Goal: Complete application form: Complete application form

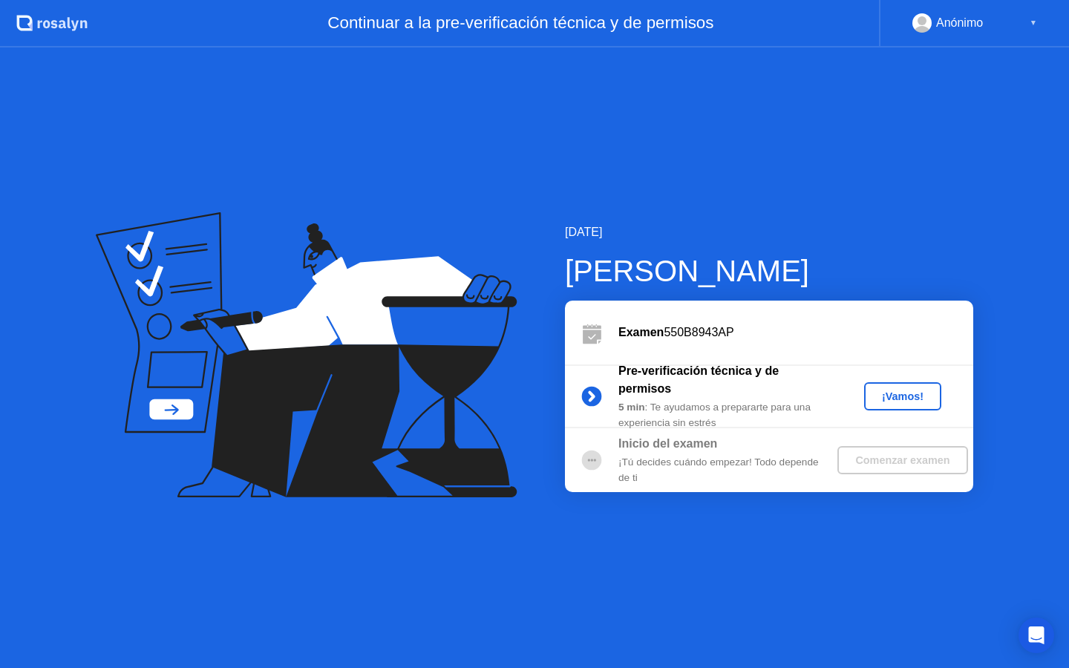
click at [891, 397] on div "¡Vamos!" at bounding box center [902, 397] width 65 height 12
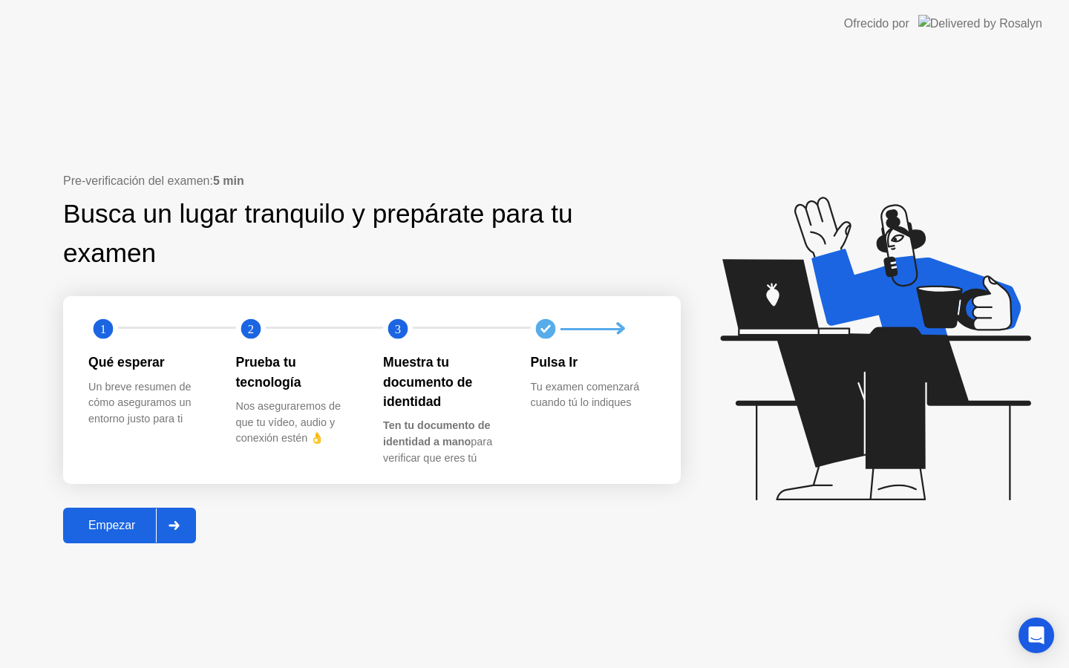
click at [132, 519] on div "Empezar" at bounding box center [112, 525] width 88 height 13
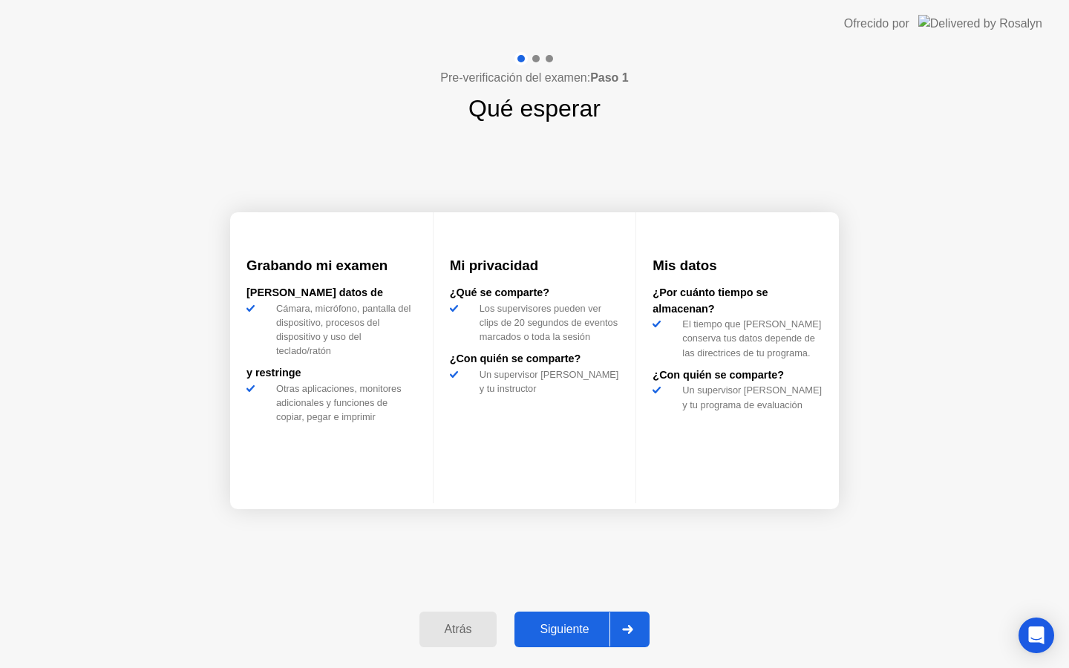
click at [573, 627] on div "Siguiente" at bounding box center [564, 629] width 91 height 13
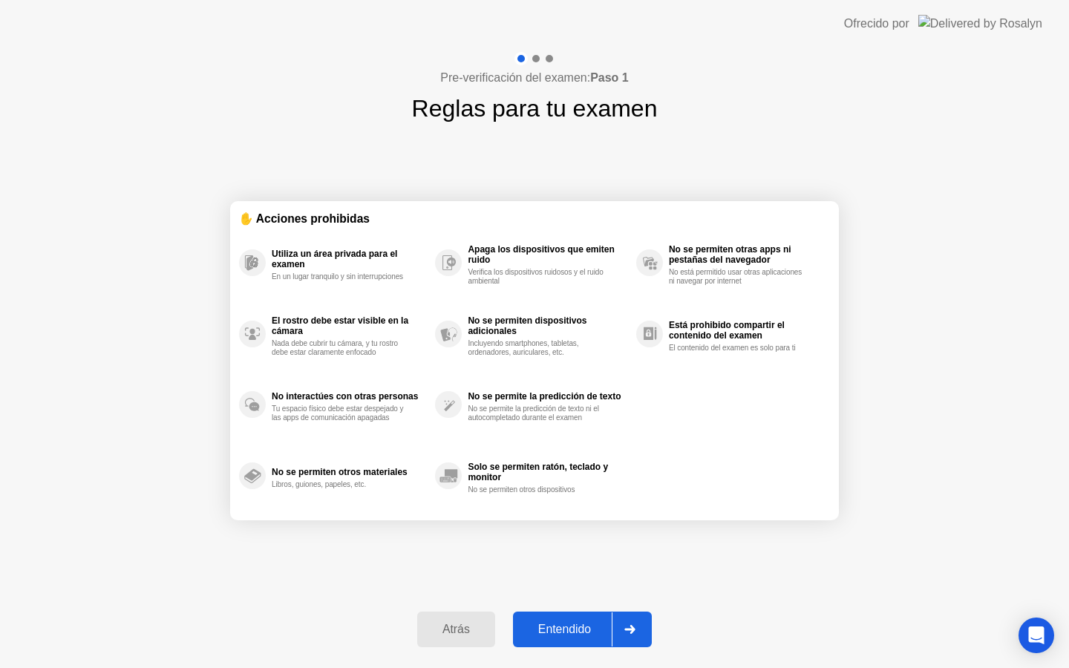
click at [578, 618] on button "Entendido" at bounding box center [582, 630] width 139 height 36
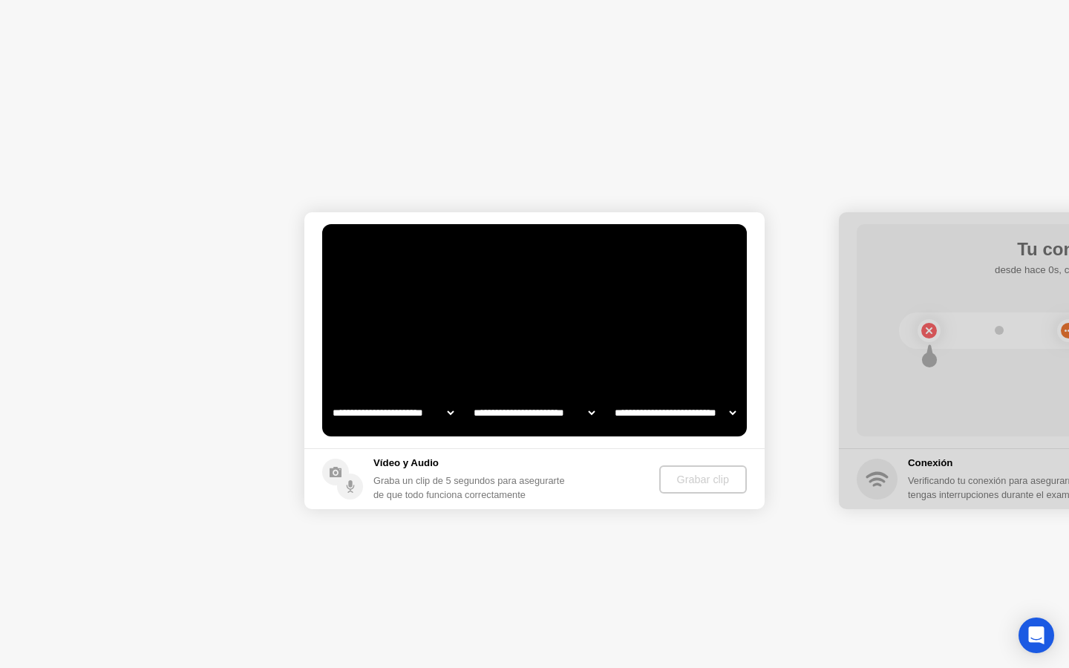
select select "**********"
select select "*******"
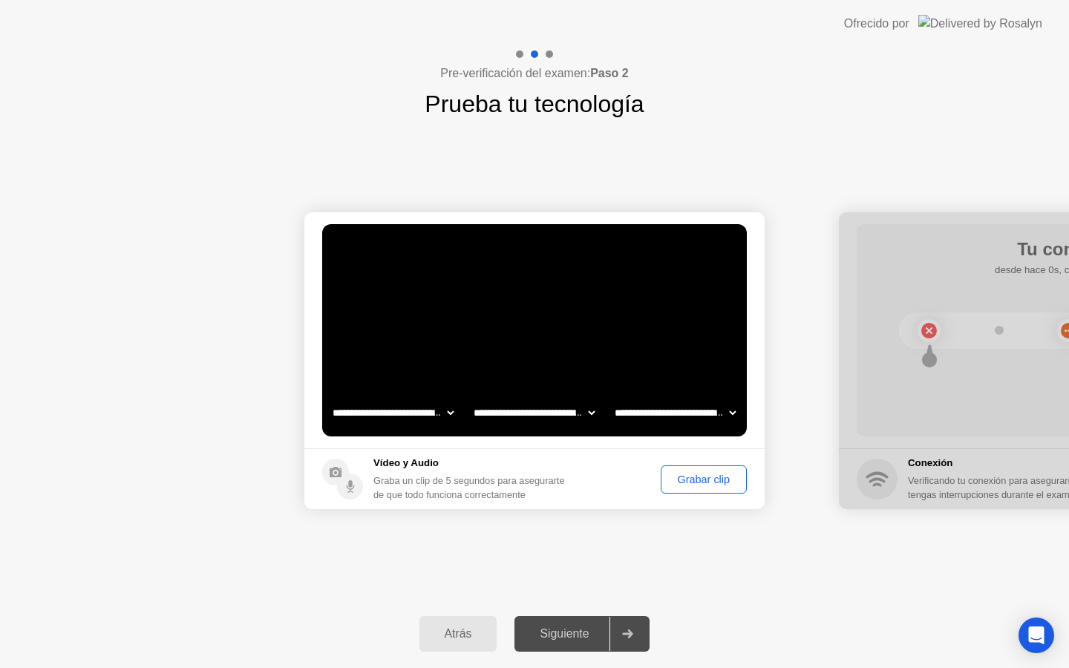
click at [691, 483] on div "Grabar clip" at bounding box center [704, 480] width 76 height 12
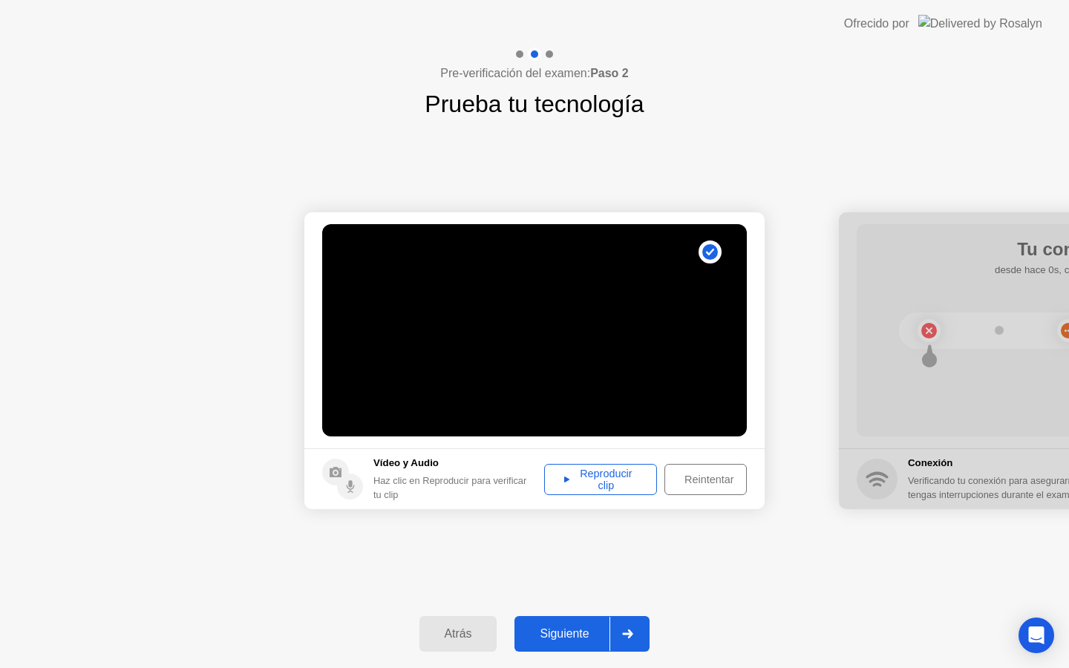
click at [618, 481] on div "Reproducir clip" at bounding box center [601, 480] width 102 height 24
click at [686, 486] on div "Reintentar" at bounding box center [709, 480] width 79 height 12
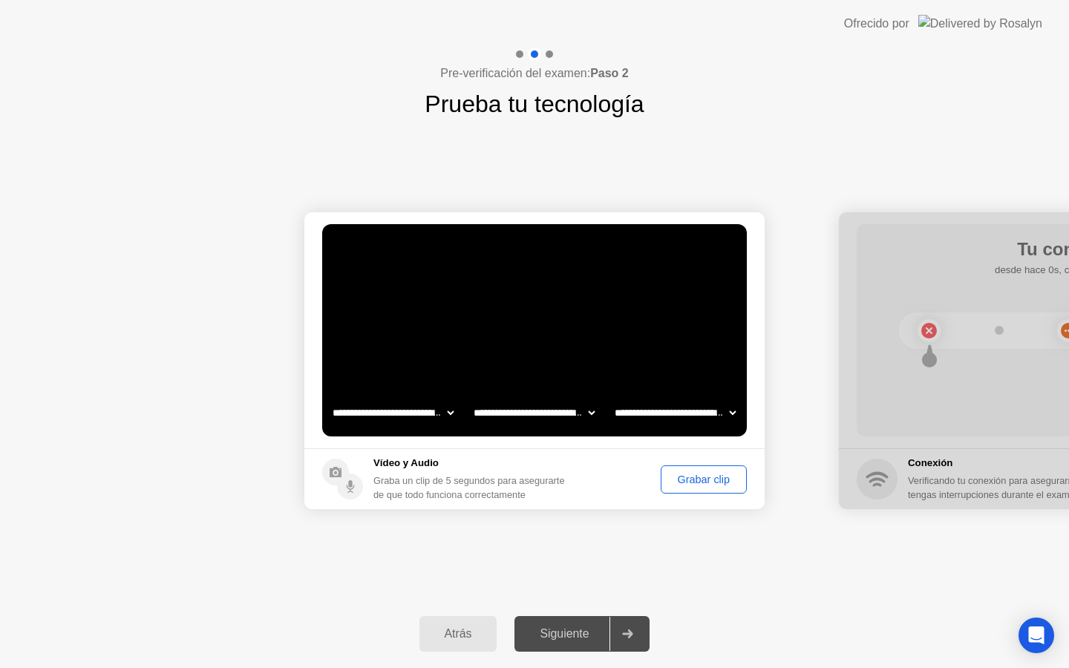
click at [686, 486] on div "Grabar clip" at bounding box center [704, 480] width 76 height 12
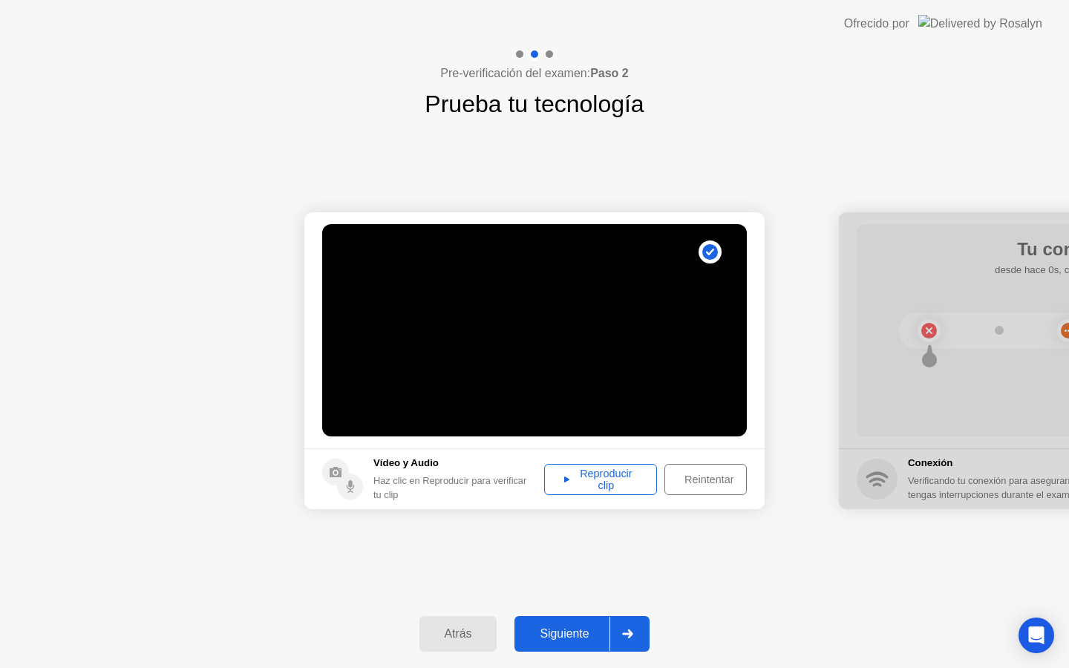
click at [610, 484] on div "Reproducir clip" at bounding box center [601, 480] width 102 height 24
click at [558, 630] on div "Siguiente" at bounding box center [564, 634] width 91 height 13
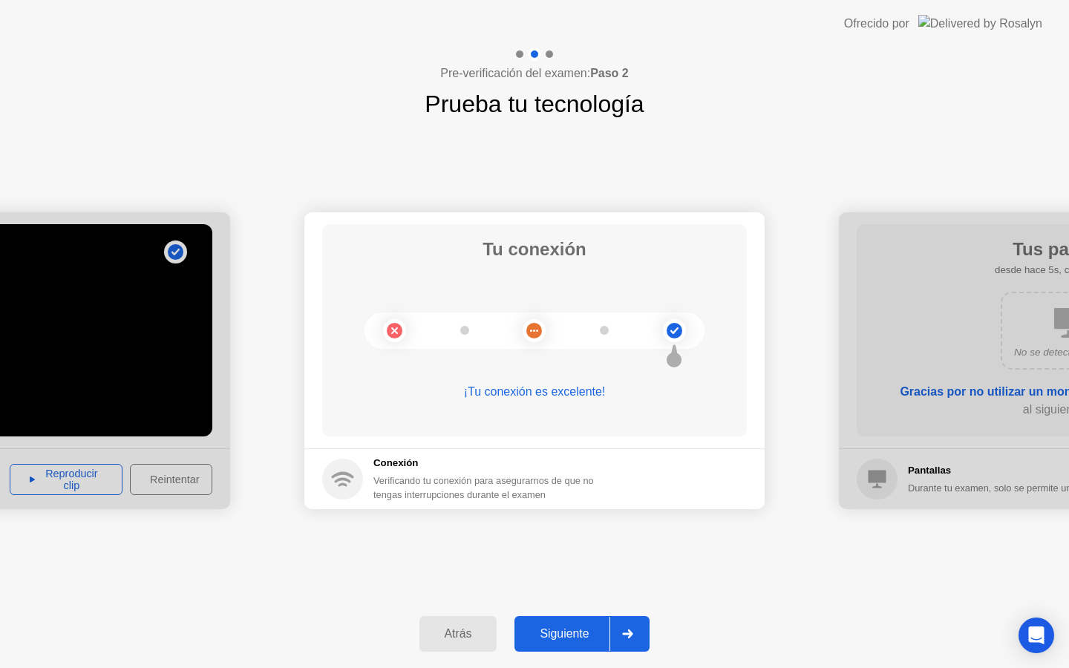
click at [550, 634] on div "Siguiente" at bounding box center [564, 634] width 91 height 13
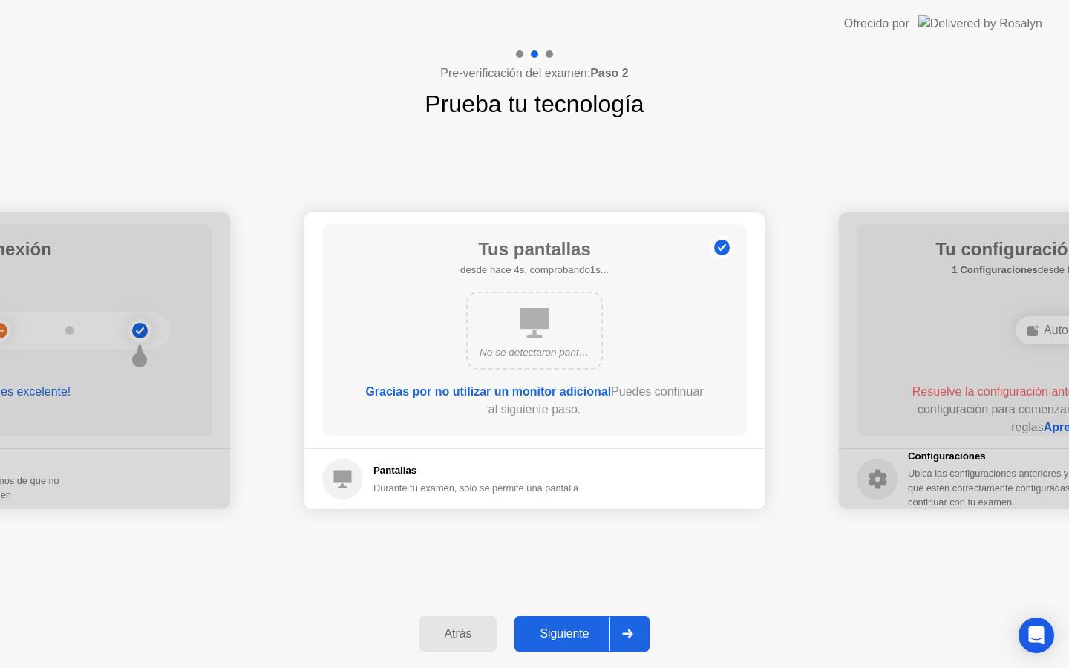
click at [532, 331] on icon at bounding box center [535, 323] width 30 height 30
click at [581, 628] on div "Siguiente" at bounding box center [564, 634] width 91 height 13
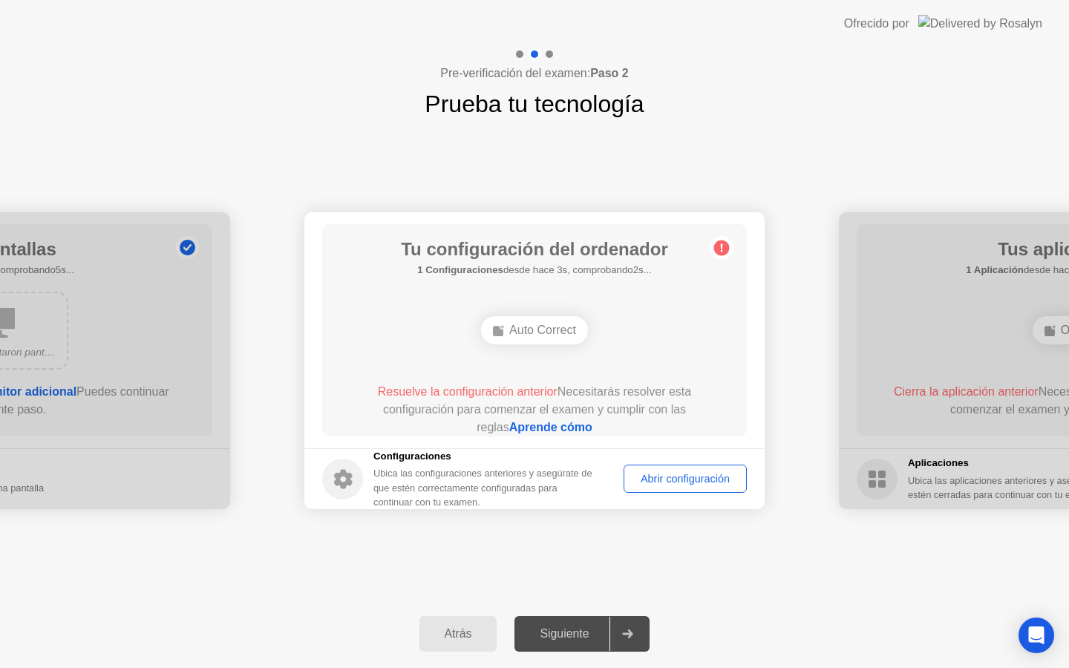
click at [548, 428] on link "Aprende cómo" at bounding box center [550, 427] width 83 height 13
click at [650, 473] on div "Abrir configuración" at bounding box center [685, 479] width 113 height 12
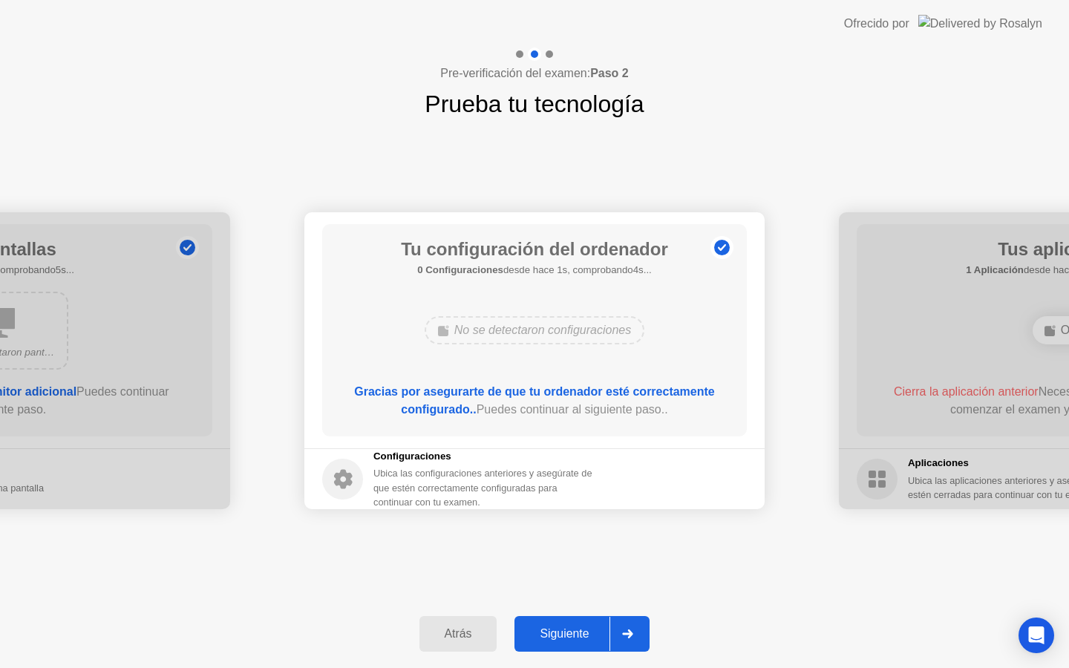
click at [532, 449] on footer "Configuraciones Ubica las configuraciones anteriores y asegúrate de que estén c…" at bounding box center [534, 479] width 460 height 61
click at [564, 633] on div "Siguiente" at bounding box center [564, 634] width 91 height 13
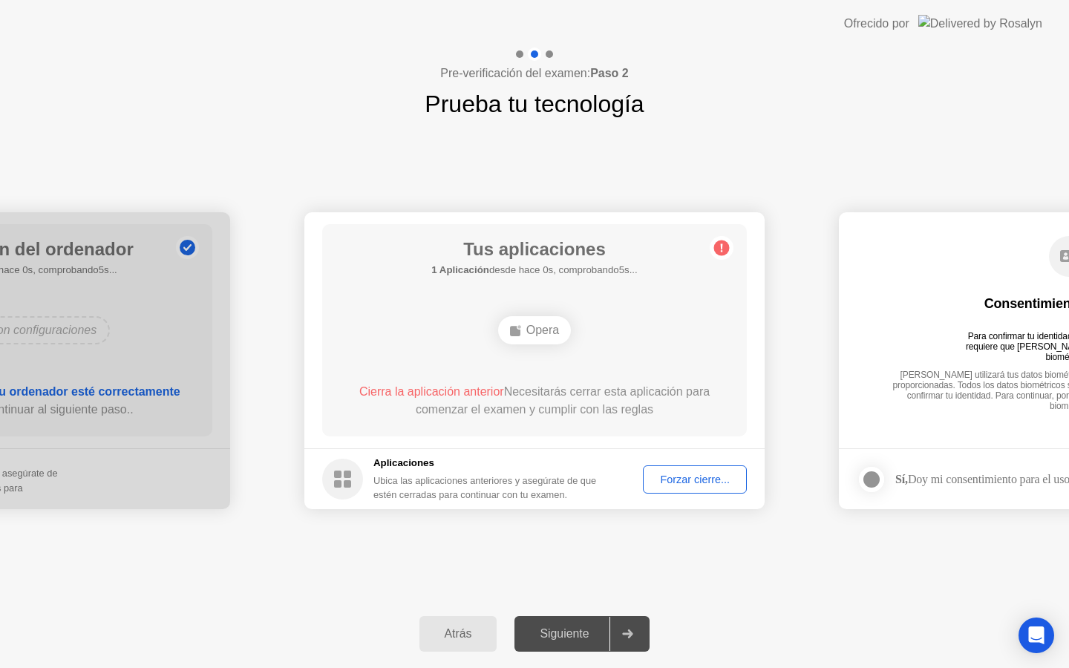
click at [681, 479] on div "Forzar cierre..." at bounding box center [695, 480] width 94 height 12
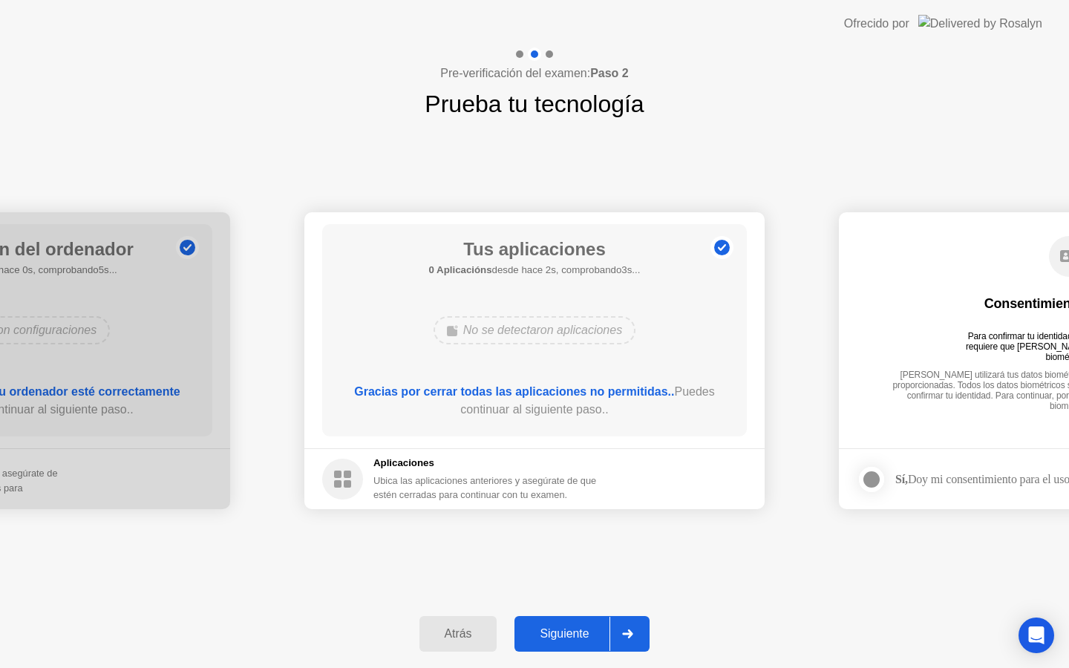
click at [586, 628] on div "Siguiente" at bounding box center [564, 634] width 91 height 13
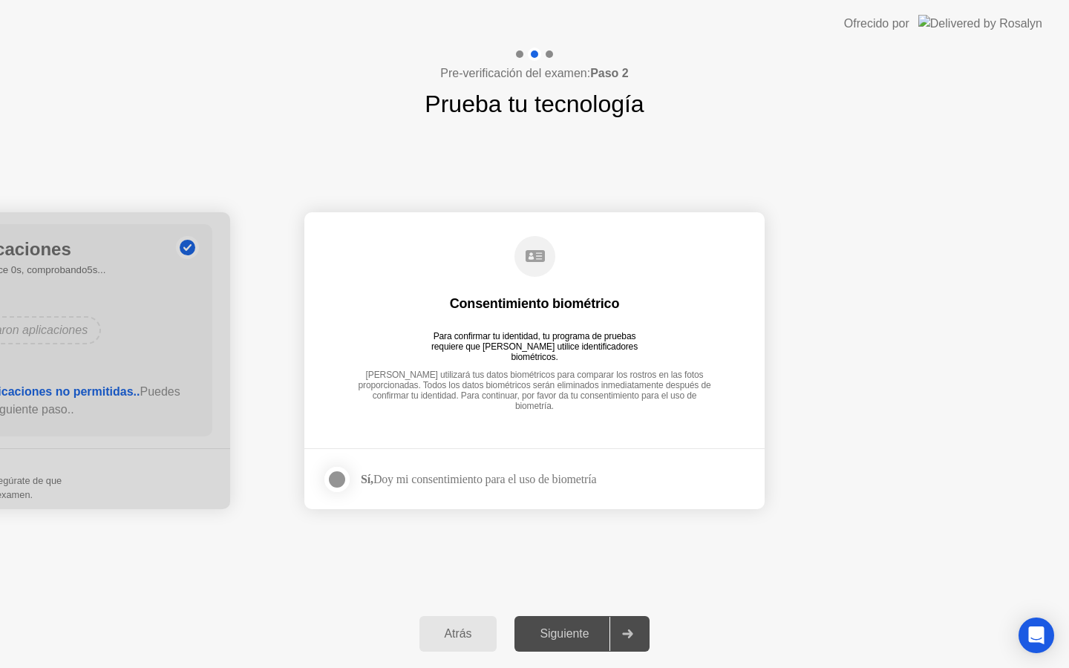
click at [335, 483] on div at bounding box center [337, 480] width 18 height 18
click at [616, 641] on div at bounding box center [628, 634] width 36 height 34
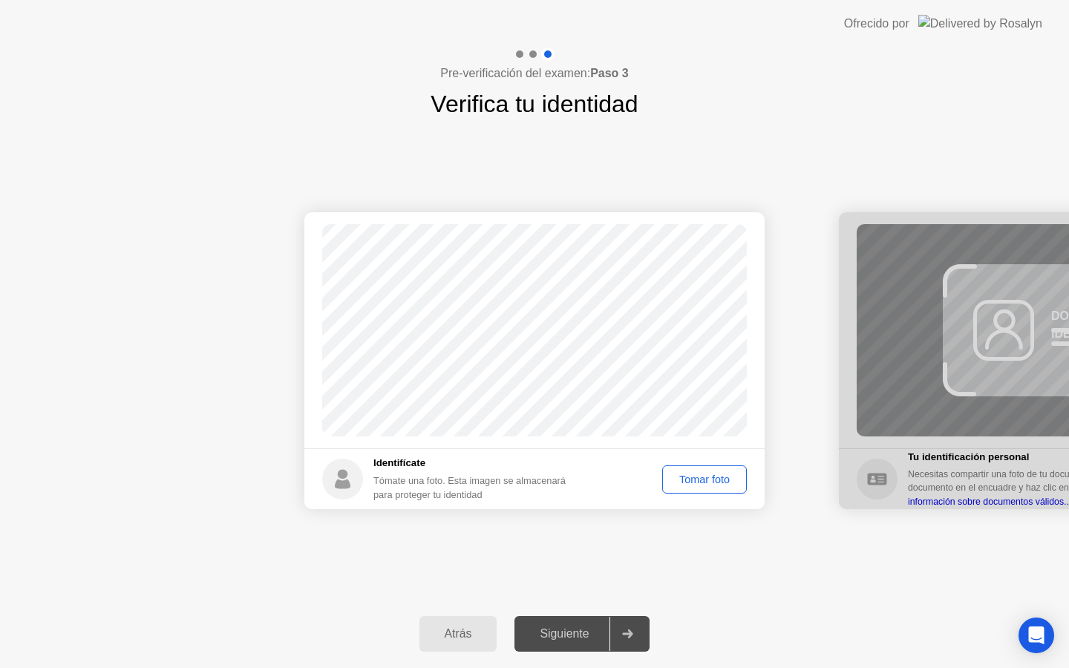
click at [668, 489] on button "Tomar foto" at bounding box center [704, 480] width 85 height 28
click at [706, 477] on div "Repetir" at bounding box center [713, 480] width 58 height 12
click at [706, 477] on div "Tomar foto" at bounding box center [705, 480] width 74 height 12
click at [706, 477] on div "Repetir" at bounding box center [713, 480] width 58 height 12
click at [706, 477] on div "Tomar foto" at bounding box center [705, 480] width 74 height 12
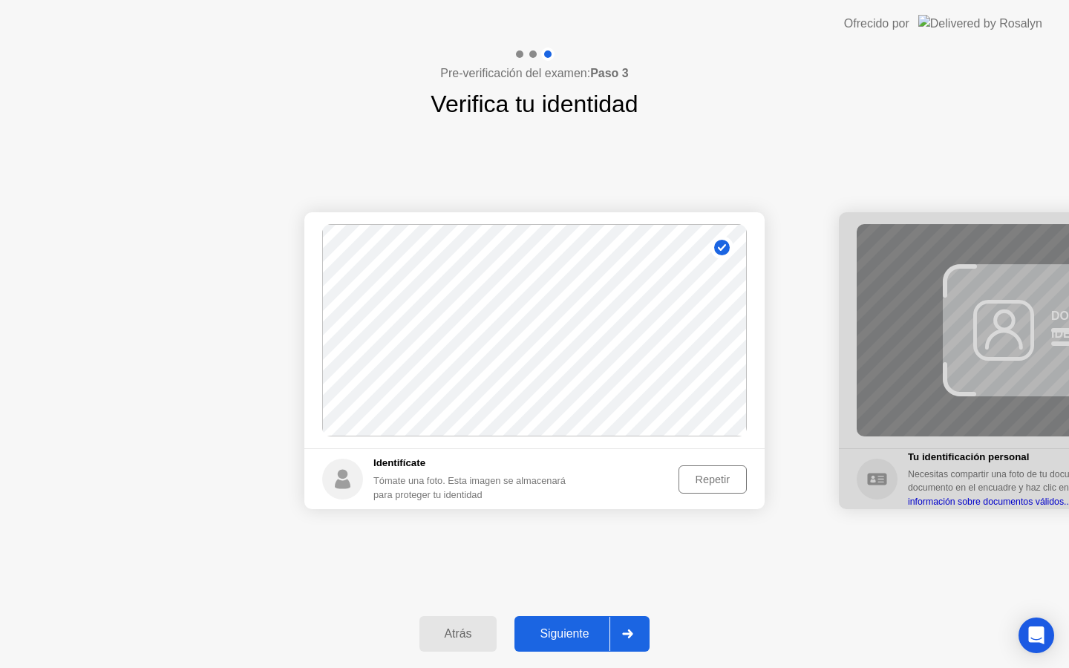
click at [706, 477] on div "Repetir" at bounding box center [713, 480] width 58 height 12
click at [706, 477] on div "Tomar foto" at bounding box center [705, 480] width 74 height 12
click at [706, 477] on div "Repetir" at bounding box center [713, 480] width 58 height 12
click at [706, 477] on div "Tomar foto" at bounding box center [705, 480] width 74 height 12
click at [706, 477] on div "Repetir" at bounding box center [713, 480] width 58 height 12
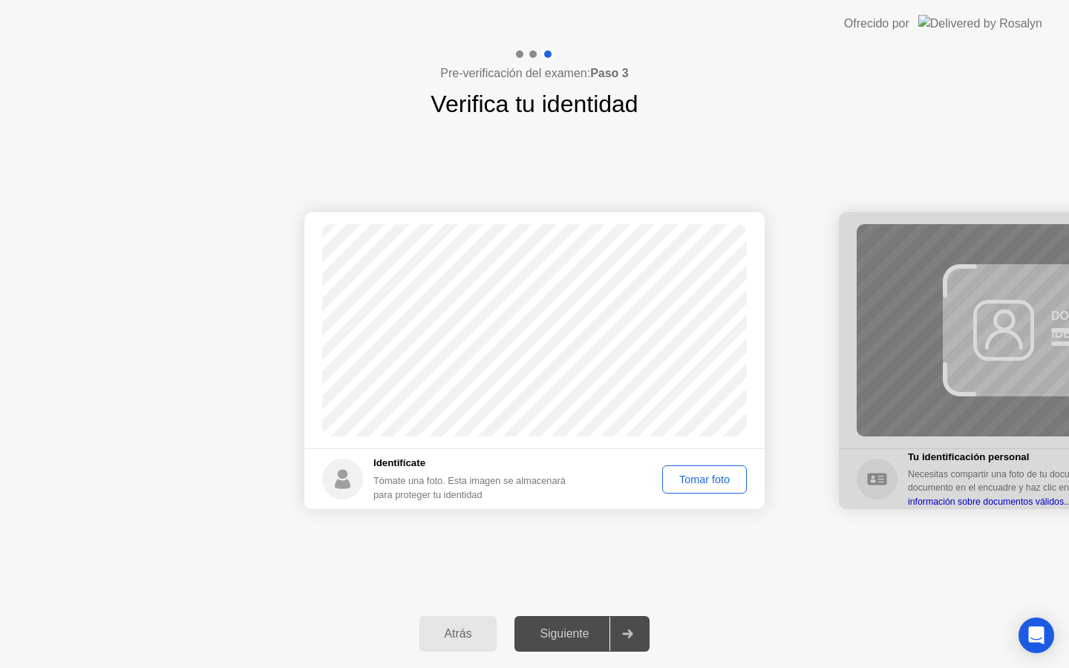
click at [706, 477] on div "Tomar foto" at bounding box center [705, 480] width 74 height 12
click at [706, 477] on div "Repetir" at bounding box center [713, 480] width 58 height 12
click at [706, 477] on div "Tomar foto" at bounding box center [705, 480] width 74 height 12
click at [706, 477] on div "Repetir" at bounding box center [713, 480] width 58 height 12
click at [706, 477] on div "Tomar foto" at bounding box center [705, 480] width 74 height 12
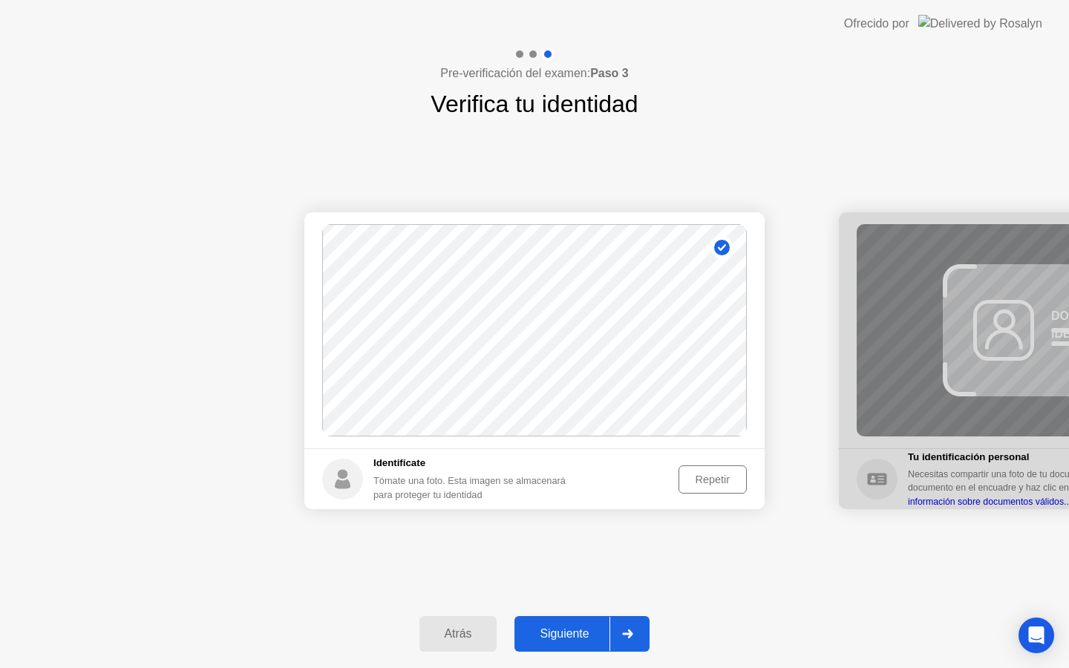
click at [711, 474] on div "Repetir" at bounding box center [713, 480] width 58 height 12
click at [711, 474] on div "Tomar foto" at bounding box center [705, 480] width 74 height 12
click at [699, 480] on div "Repetir" at bounding box center [713, 480] width 58 height 12
click at [699, 480] on div "Tomar foto" at bounding box center [705, 480] width 74 height 12
click at [699, 483] on div "Repetir" at bounding box center [713, 480] width 58 height 12
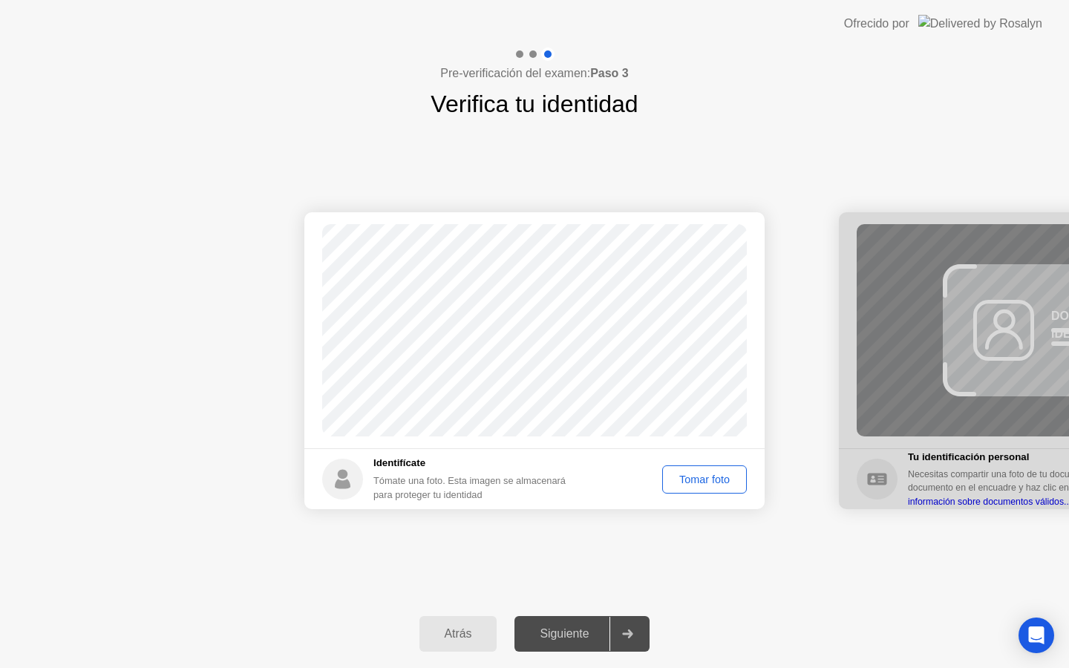
click at [699, 483] on div "Tomar foto" at bounding box center [705, 480] width 74 height 12
click at [635, 629] on div at bounding box center [628, 634] width 36 height 34
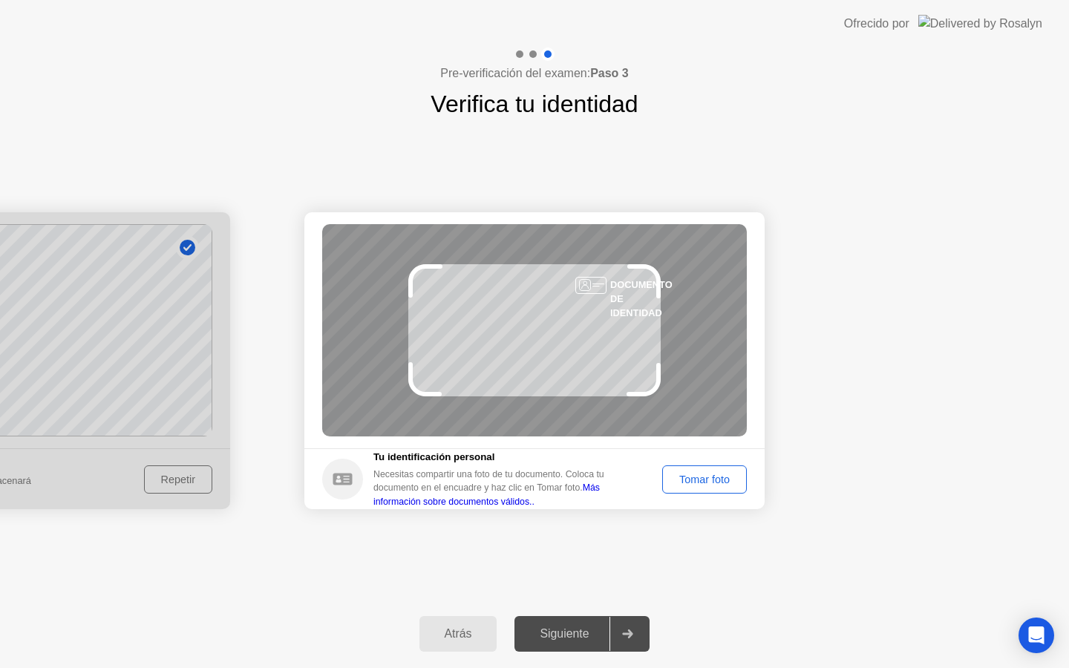
click at [684, 484] on div "Tomar foto" at bounding box center [705, 480] width 74 height 12
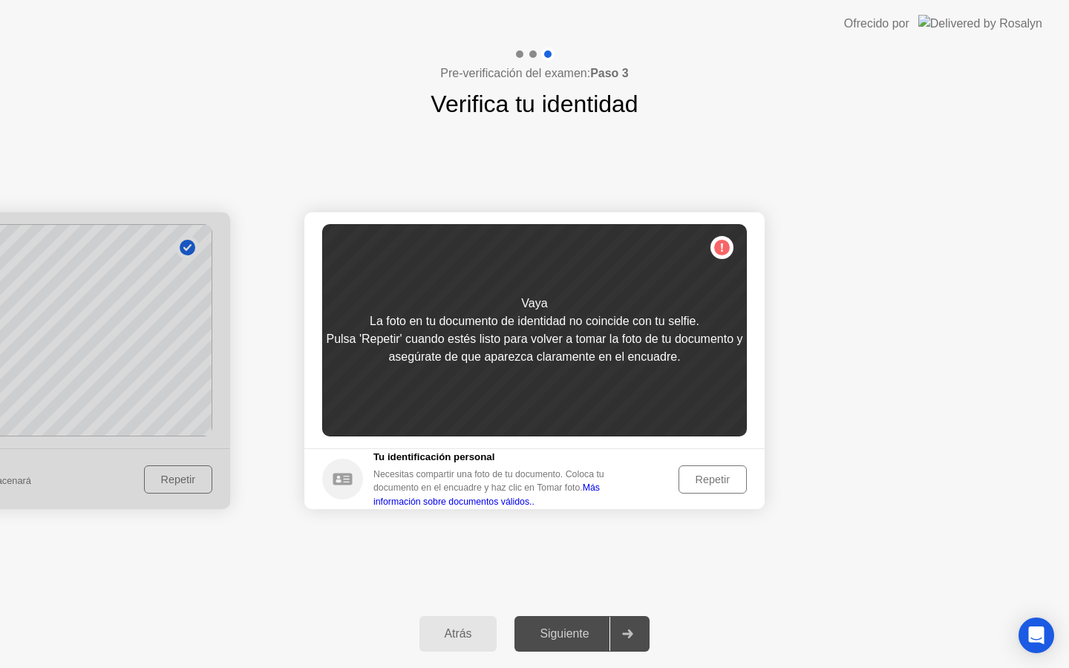
click at [449, 625] on button "Atrás" at bounding box center [459, 634] width 78 height 36
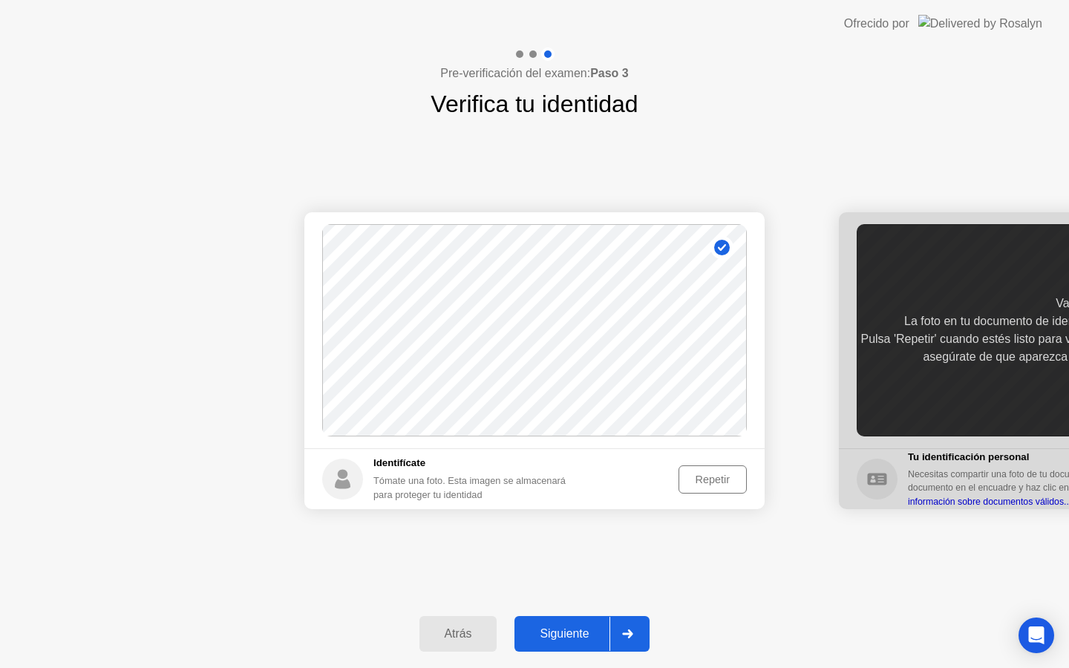
click at [698, 477] on div "Repetir" at bounding box center [713, 480] width 58 height 12
click at [595, 612] on div "Atrás Siguiente" at bounding box center [534, 634] width 1069 height 68
click at [729, 484] on div "Tomar foto" at bounding box center [705, 480] width 74 height 12
click at [617, 631] on div at bounding box center [628, 634] width 36 height 34
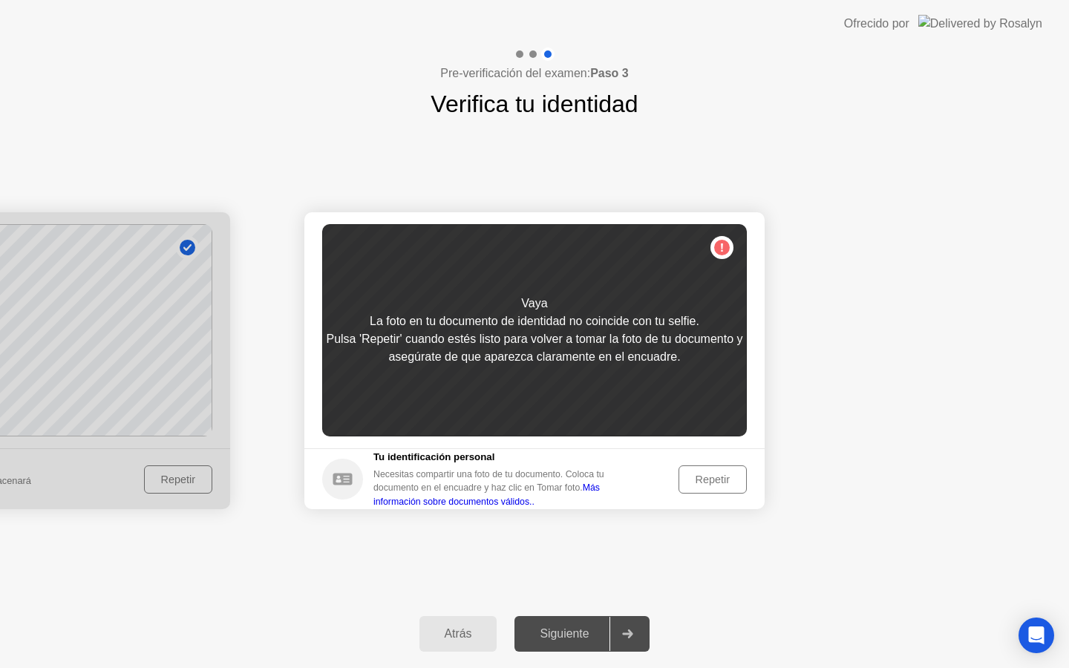
click at [703, 470] on button "Repetir" at bounding box center [713, 480] width 68 height 28
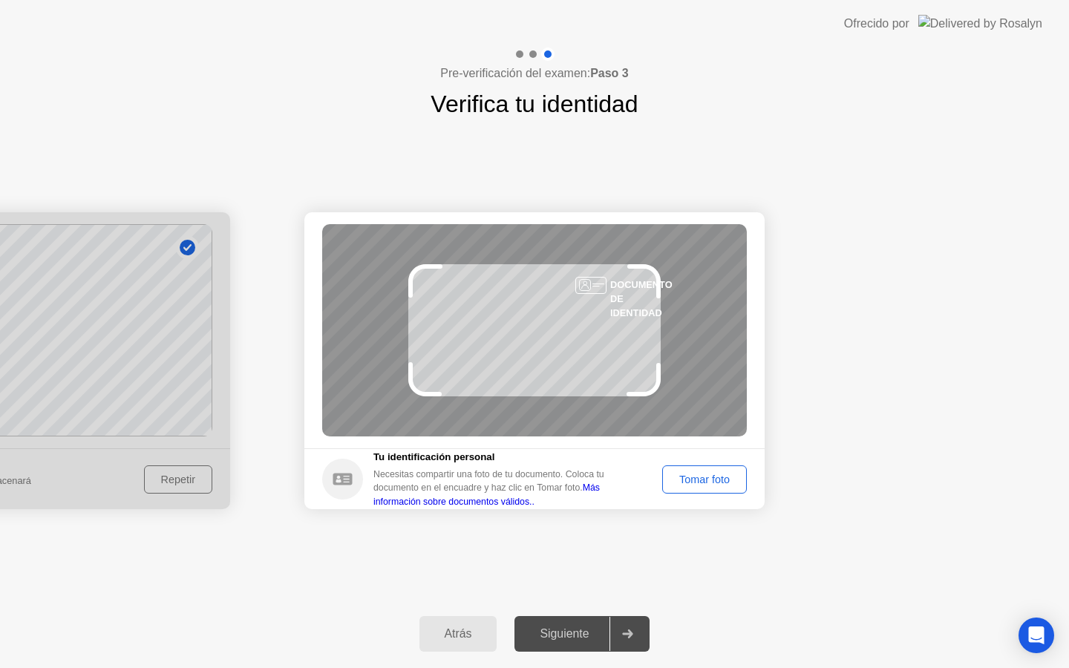
click at [701, 476] on div "Tomar foto" at bounding box center [705, 480] width 74 height 12
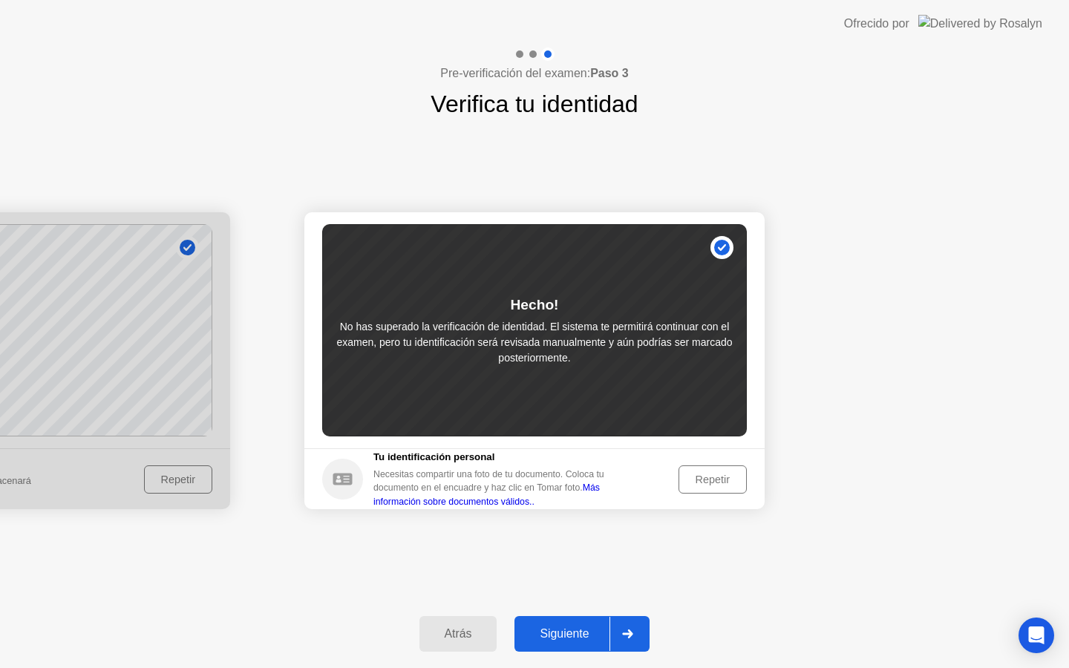
click at [458, 632] on div "Atrás" at bounding box center [458, 634] width 69 height 13
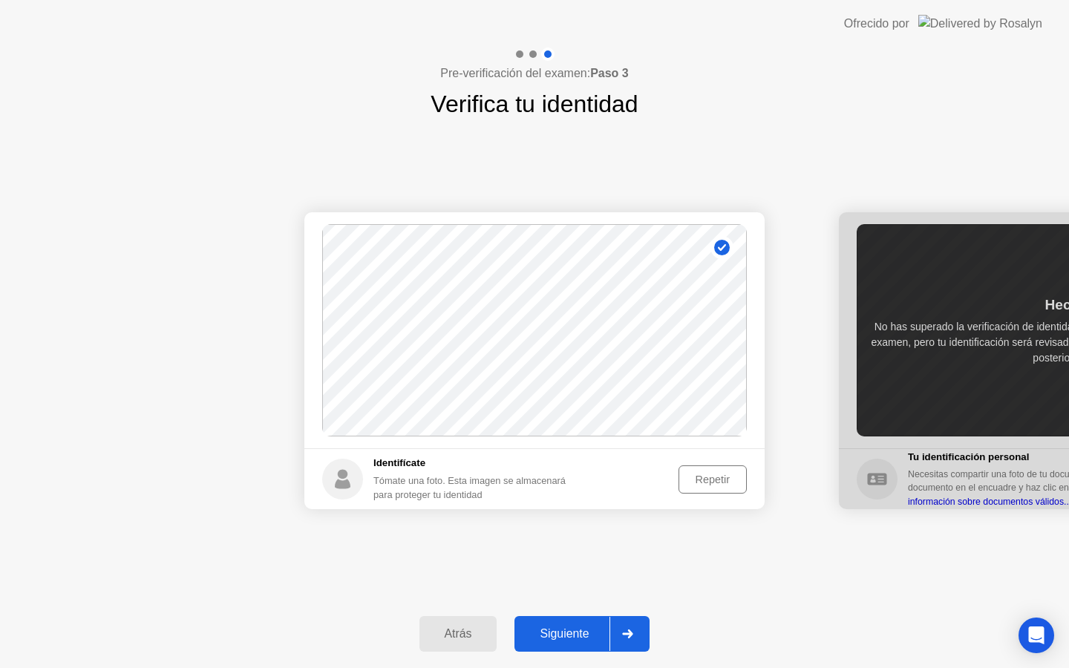
click at [711, 477] on div "Repetir" at bounding box center [713, 480] width 58 height 12
click at [691, 499] on footer "Identifícate Tómate una foto. Esta imagen se almacenará para proteger tu identi…" at bounding box center [534, 479] width 460 height 61
click at [692, 480] on div "Tomar foto" at bounding box center [705, 480] width 74 height 12
click at [587, 633] on div "Siguiente" at bounding box center [564, 634] width 91 height 13
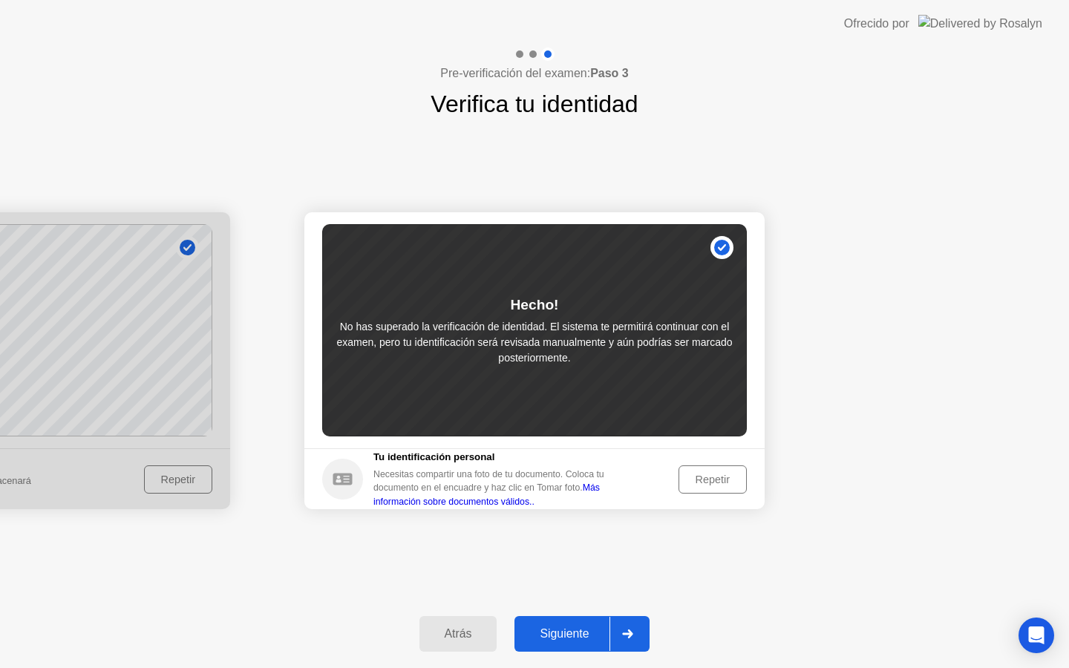
click at [590, 638] on div "Siguiente" at bounding box center [564, 634] width 91 height 13
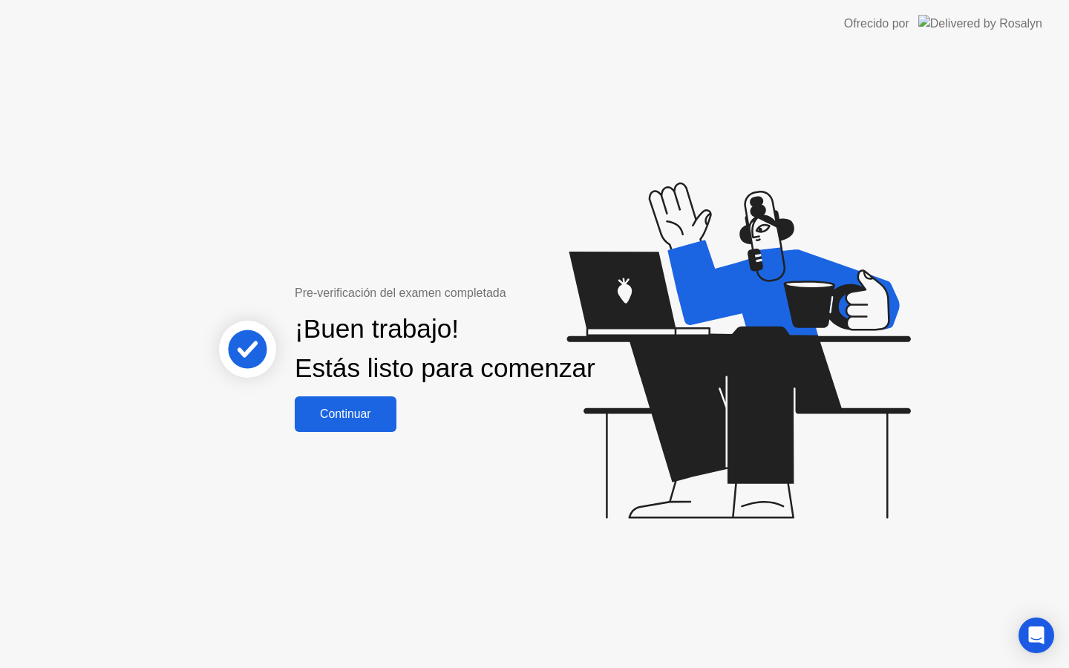
click at [364, 421] on div "Continuar" at bounding box center [345, 414] width 93 height 13
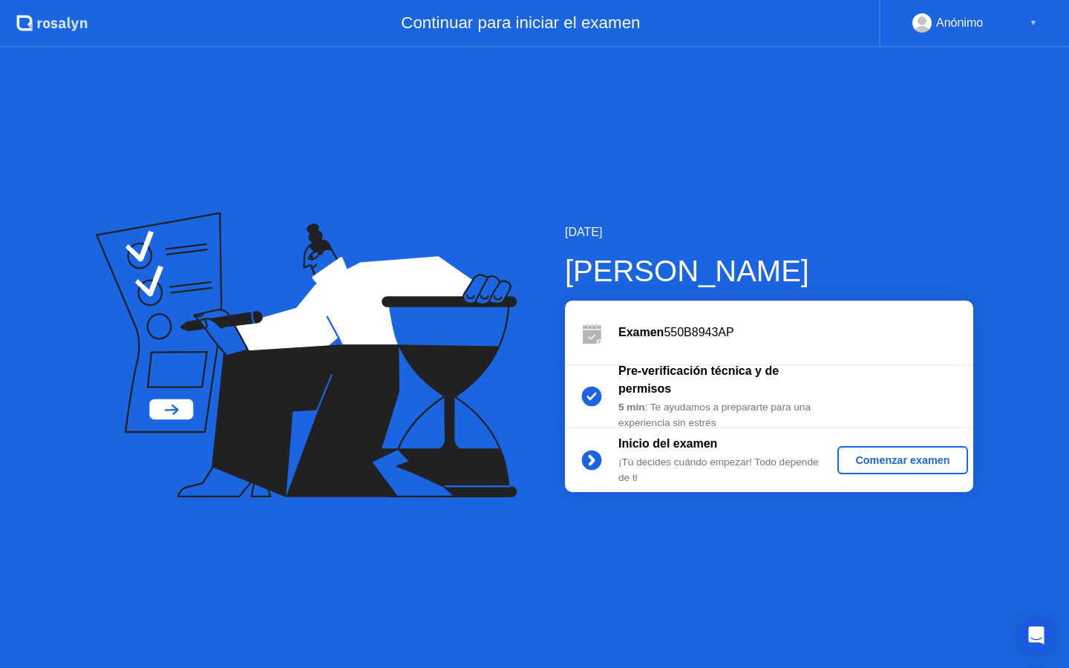
click at [864, 459] on div "Comenzar examen" at bounding box center [903, 460] width 118 height 12
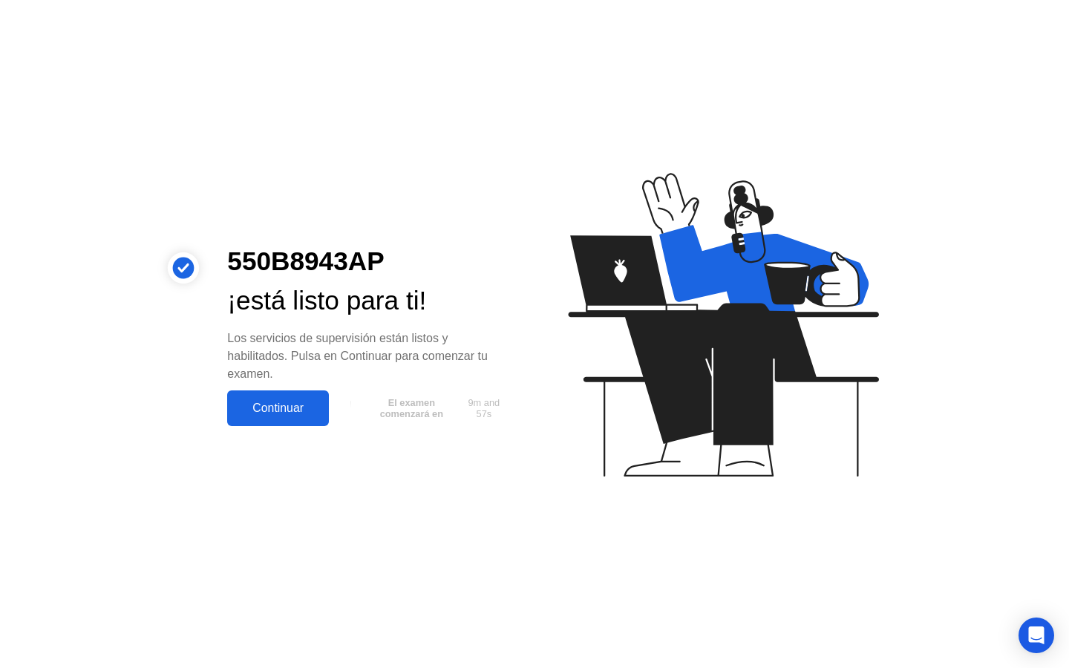
click at [297, 409] on div "Continuar" at bounding box center [278, 408] width 93 height 13
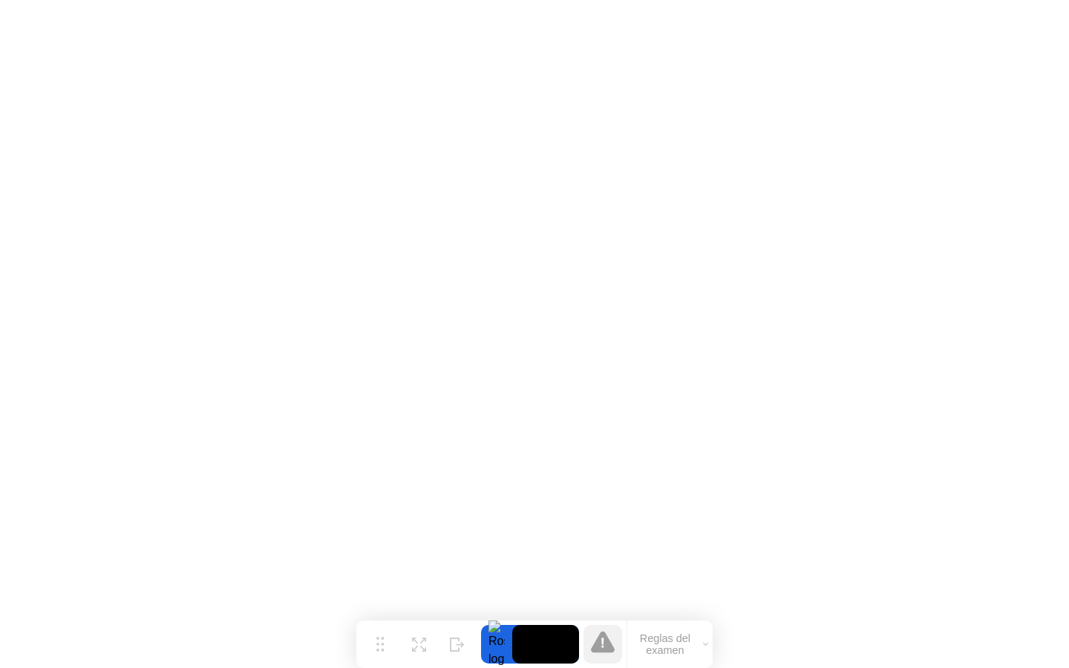
click at [604, 638] on icon at bounding box center [603, 642] width 24 height 22
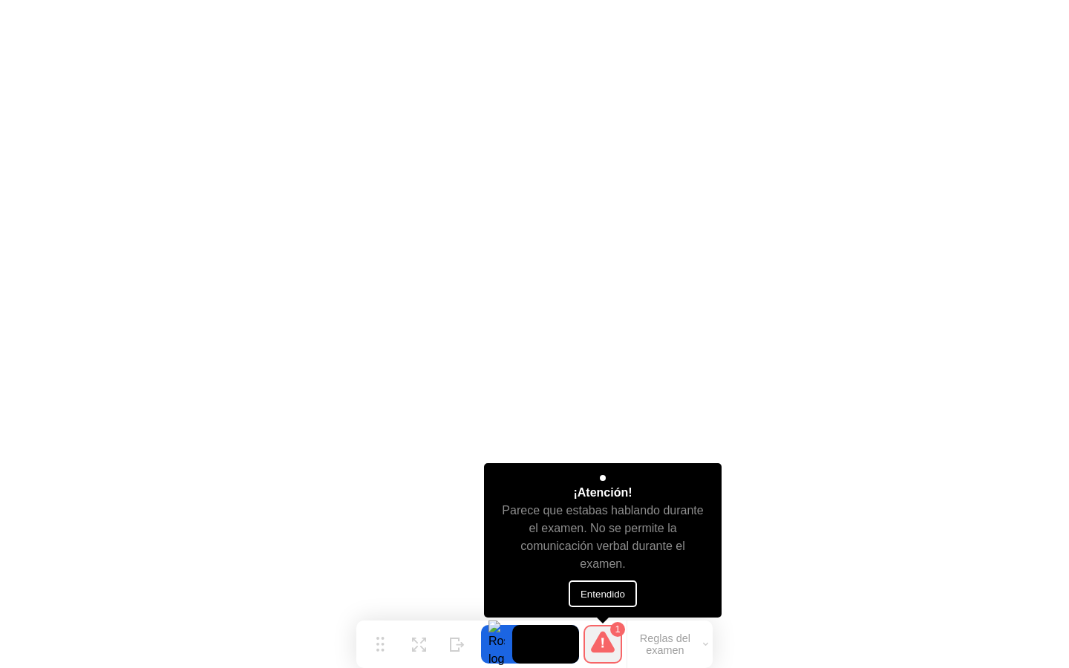
click at [597, 600] on button "Entendido" at bounding box center [603, 594] width 68 height 27
